Goal: Task Accomplishment & Management: Manage account settings

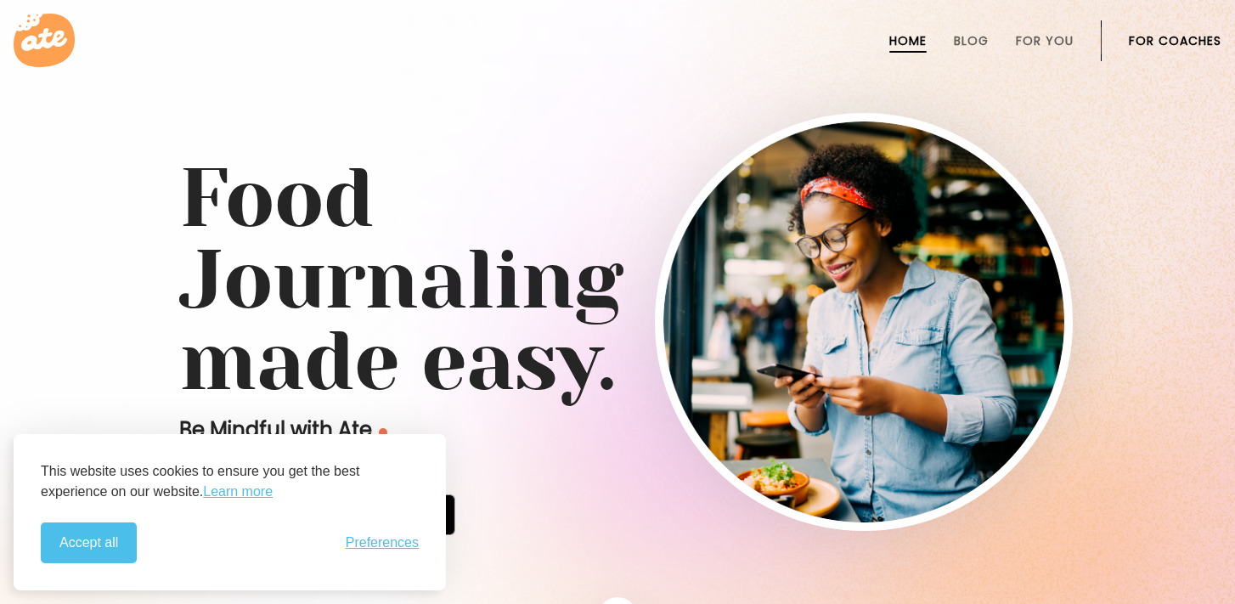
click at [1193, 42] on link "For Coaches" at bounding box center [1175, 41] width 93 height 14
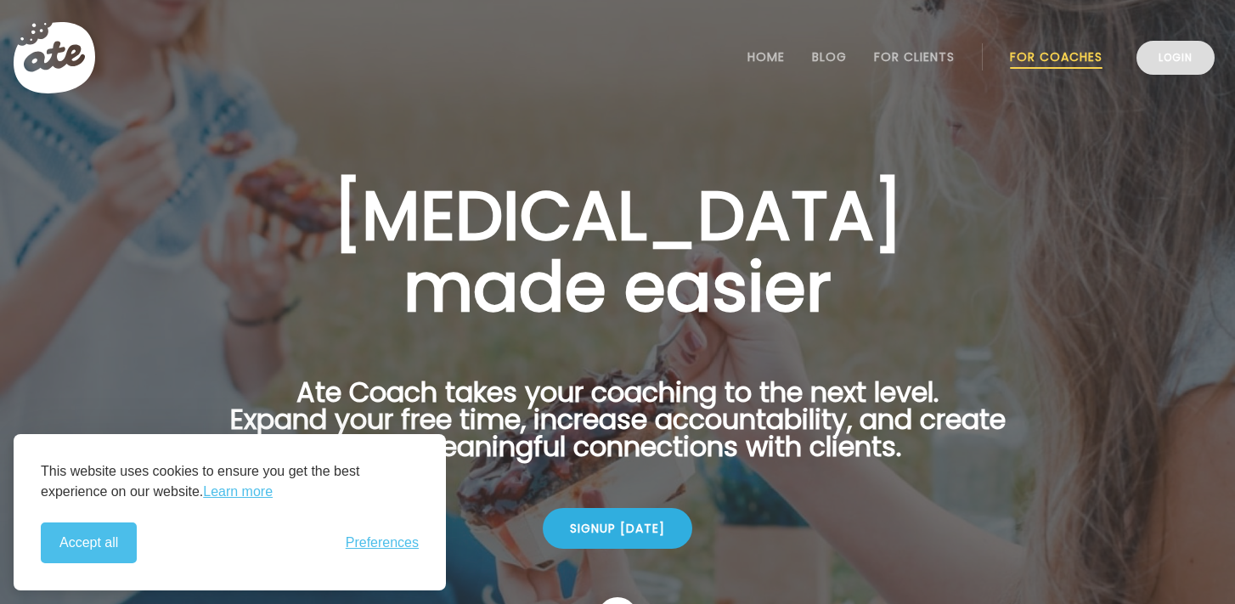
click at [1188, 59] on link "Login" at bounding box center [1176, 58] width 78 height 34
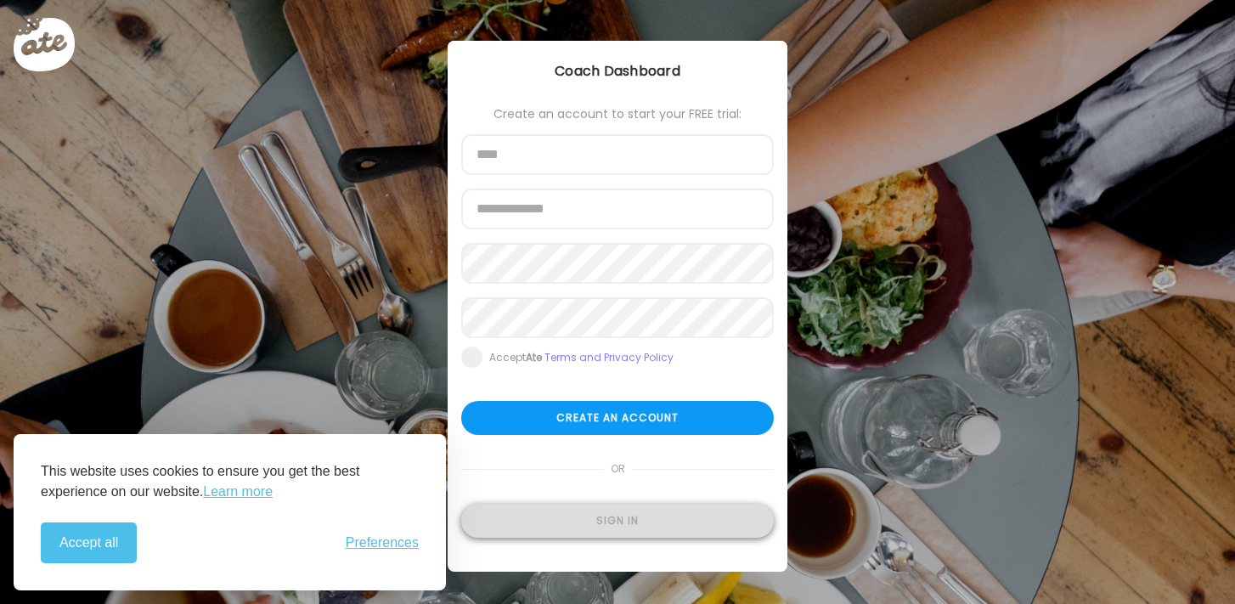
click at [681, 531] on div "Sign in" at bounding box center [617, 521] width 313 height 34
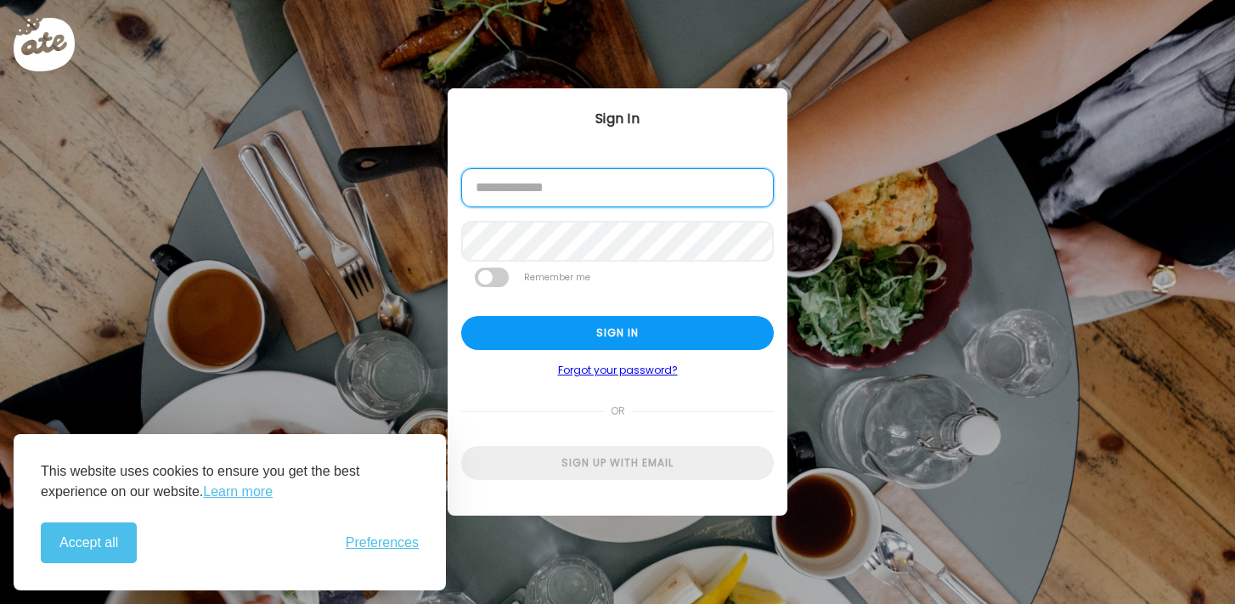
click at [714, 188] on input "email" at bounding box center [617, 187] width 313 height 39
click at [685, 200] on input "email" at bounding box center [617, 187] width 313 height 39
type input "**********"
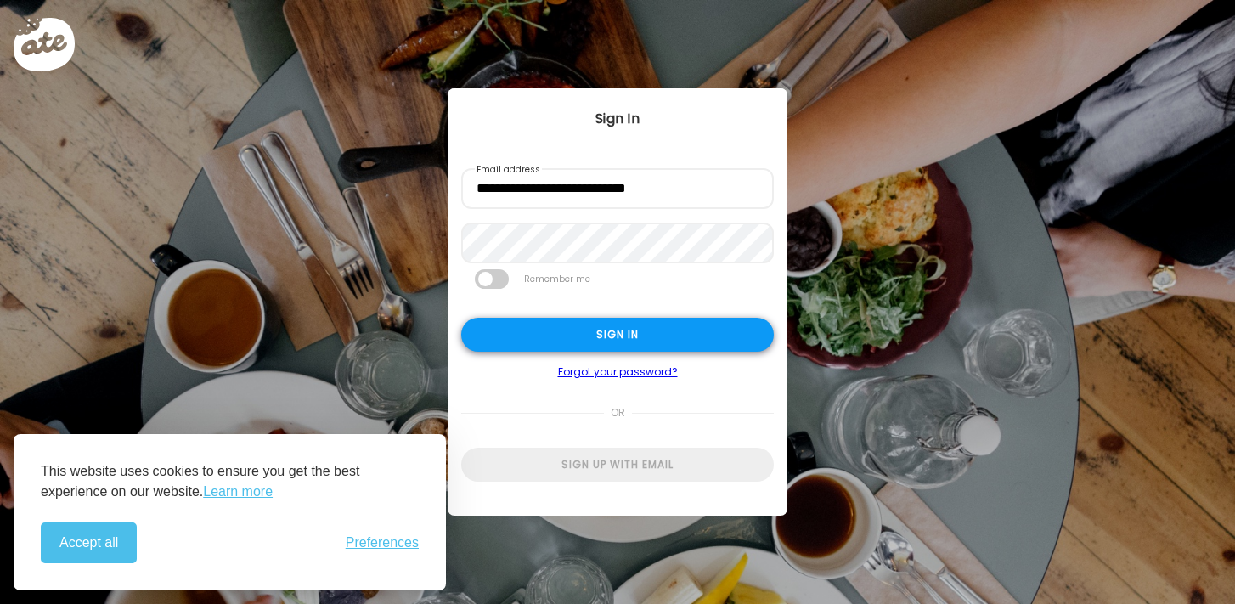
click at [585, 325] on div "Sign in" at bounding box center [617, 335] width 313 height 34
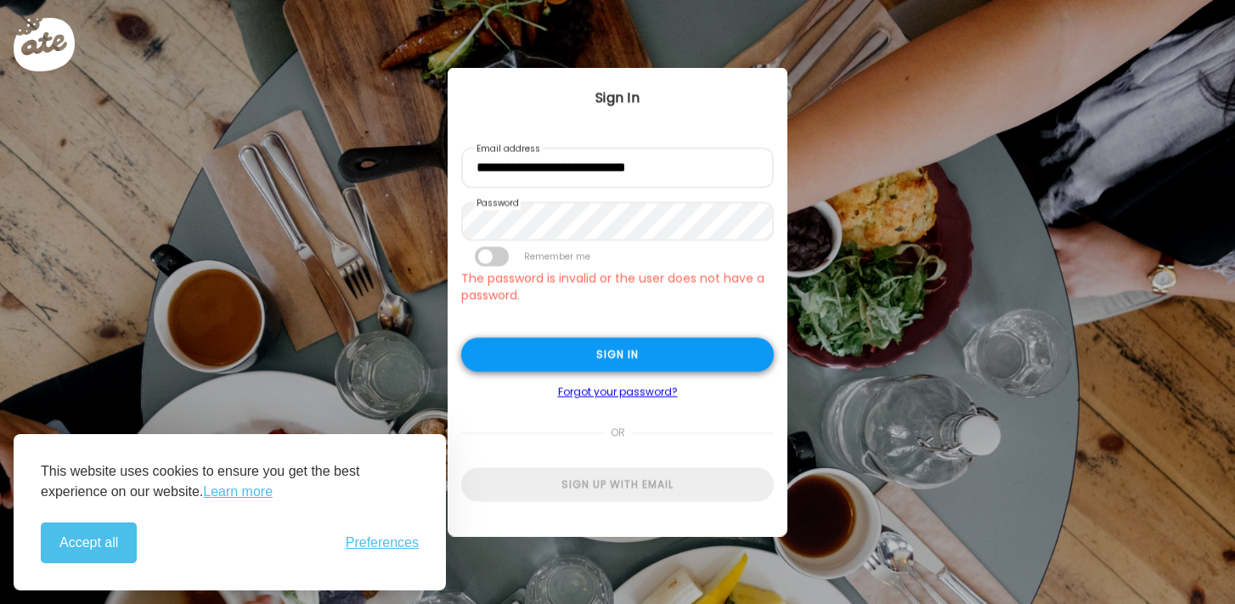
click at [591, 345] on div "Sign in" at bounding box center [617, 355] width 313 height 34
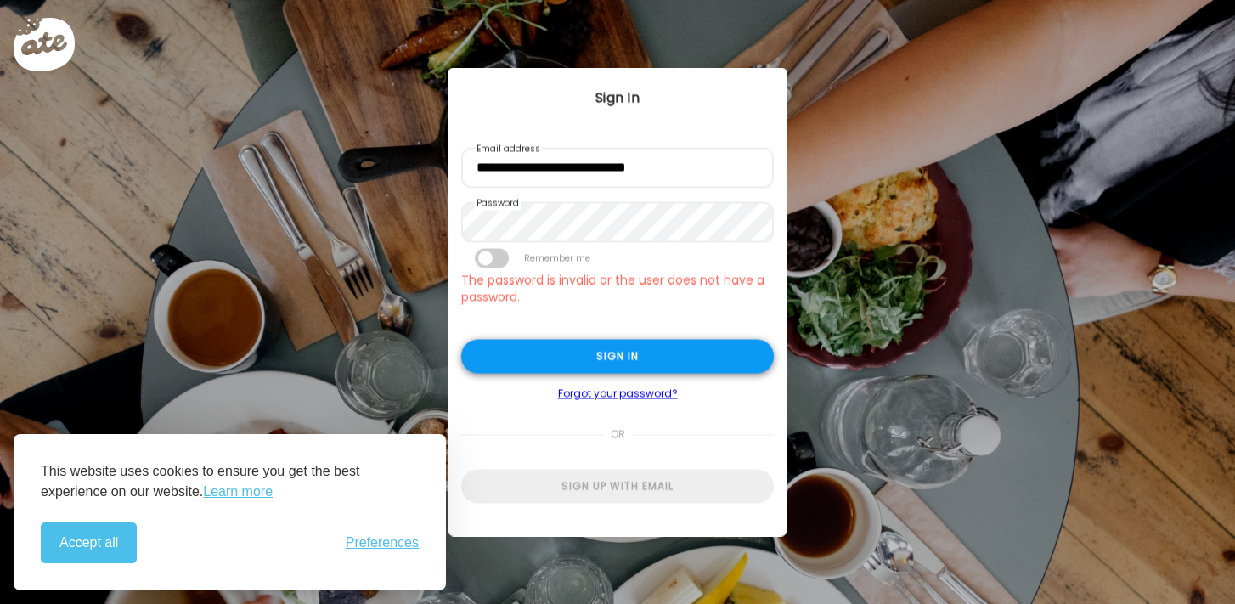
type input "**********"
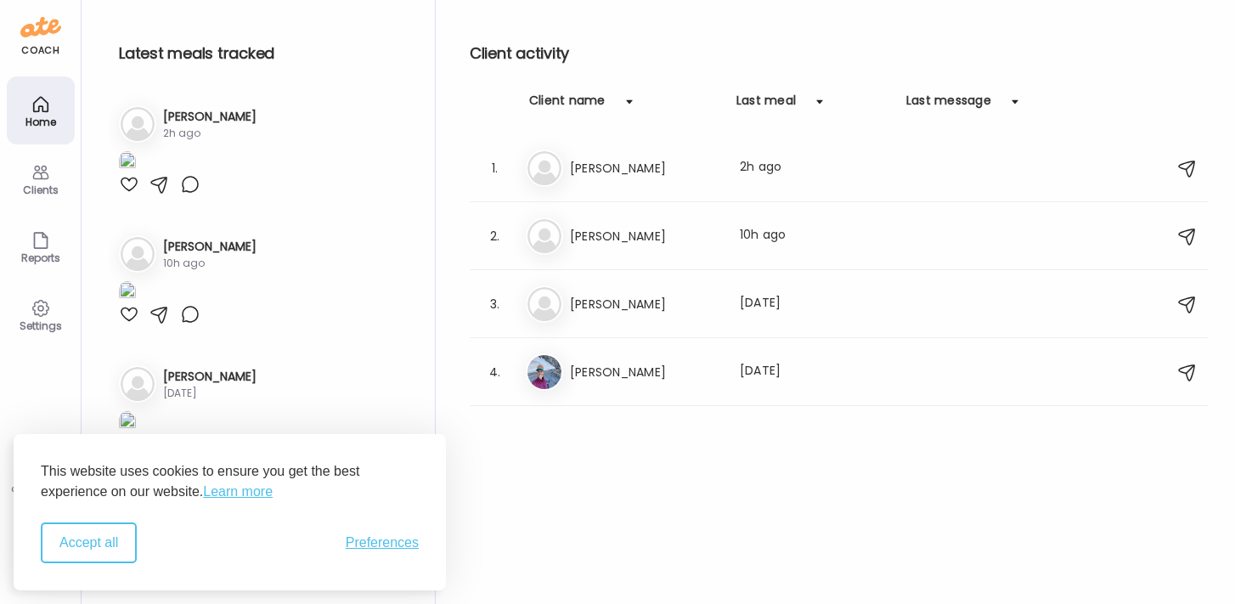
click at [107, 535] on button "Accept all" at bounding box center [89, 543] width 96 height 41
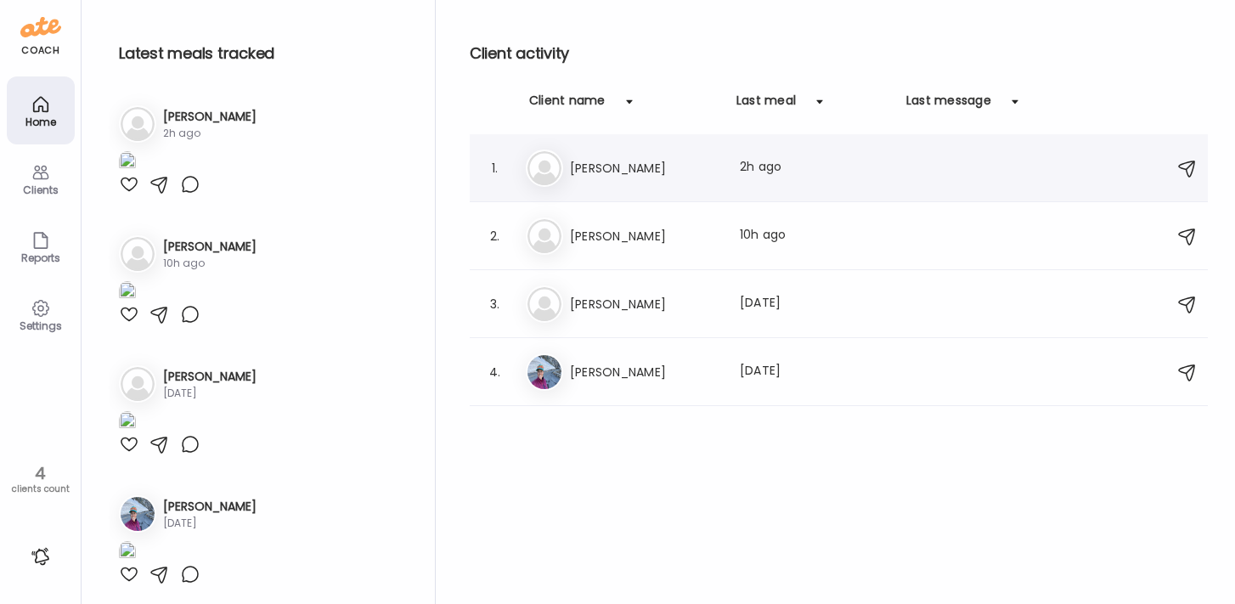
click at [654, 169] on h3 "Elizabeth" at bounding box center [645, 168] width 150 height 20
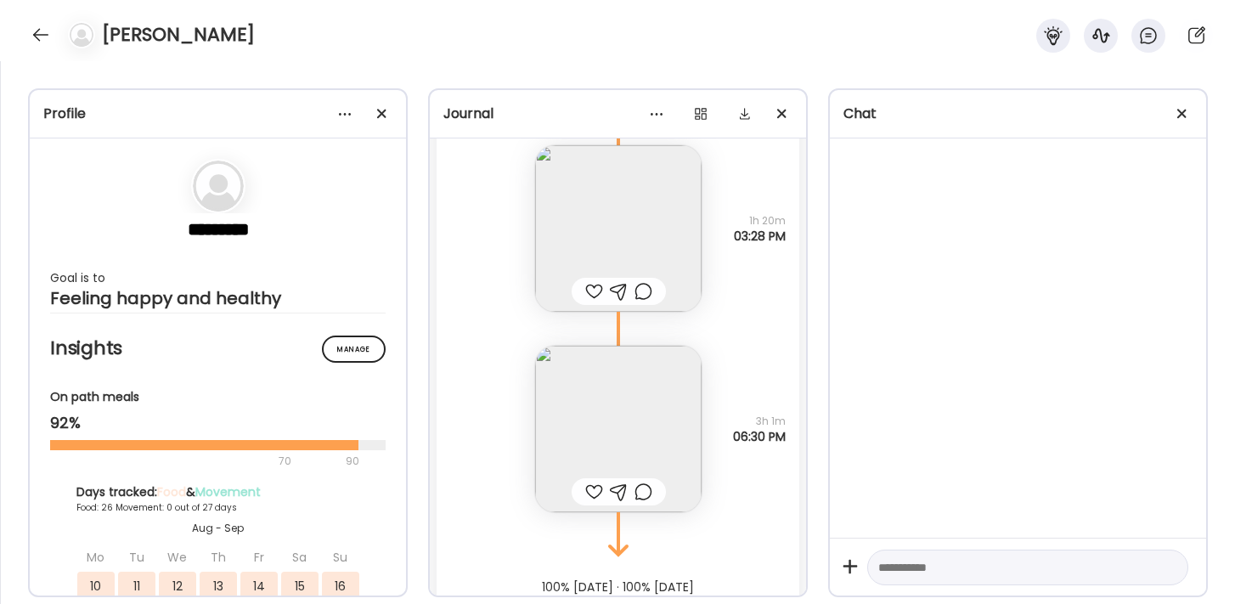
scroll to position [43086, 0]
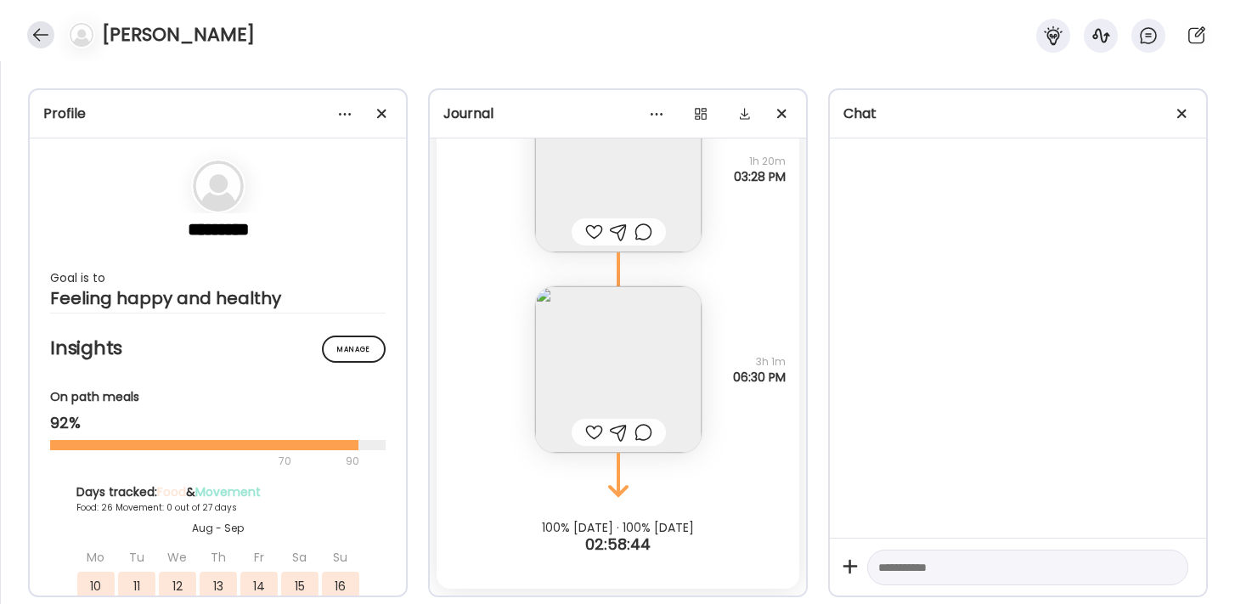
click at [49, 37] on div at bounding box center [40, 34] width 27 height 27
